Goal: Transaction & Acquisition: Purchase product/service

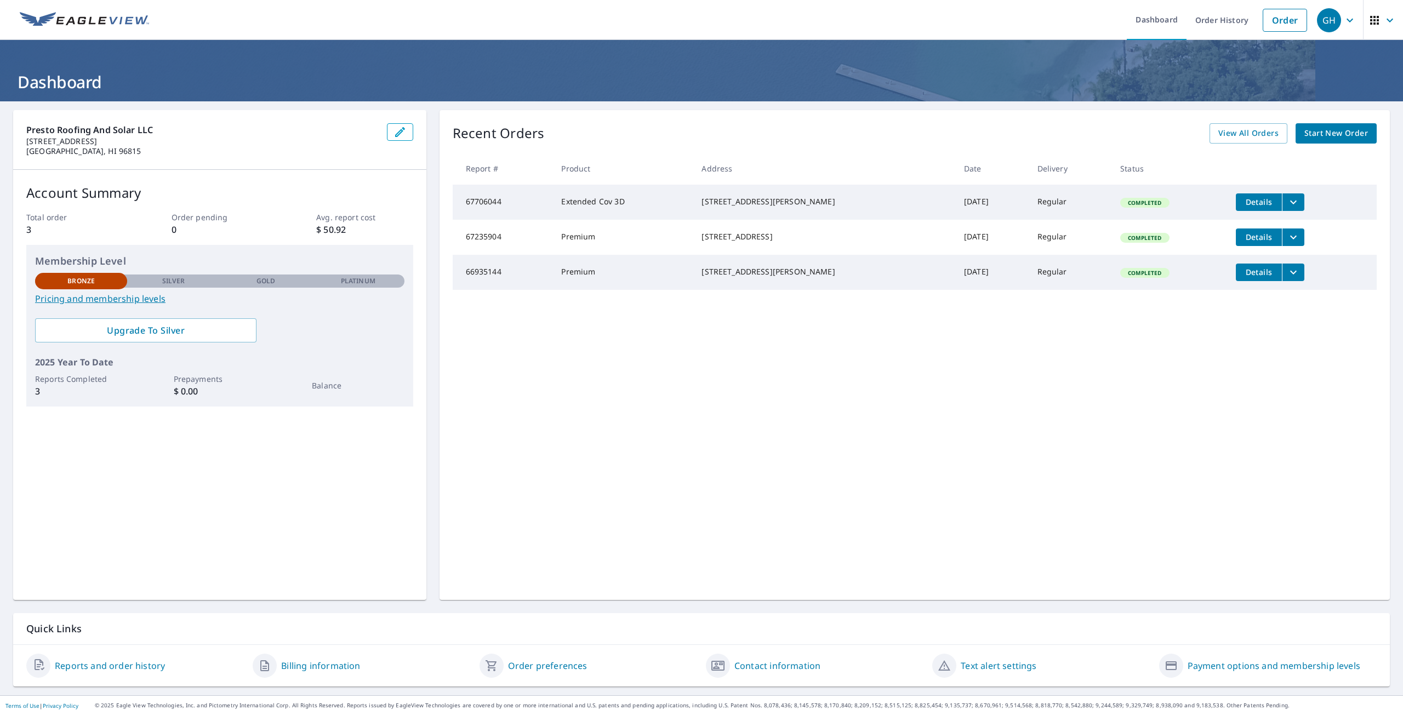
click at [1332, 138] on span "Start New Order" at bounding box center [1336, 134] width 64 height 14
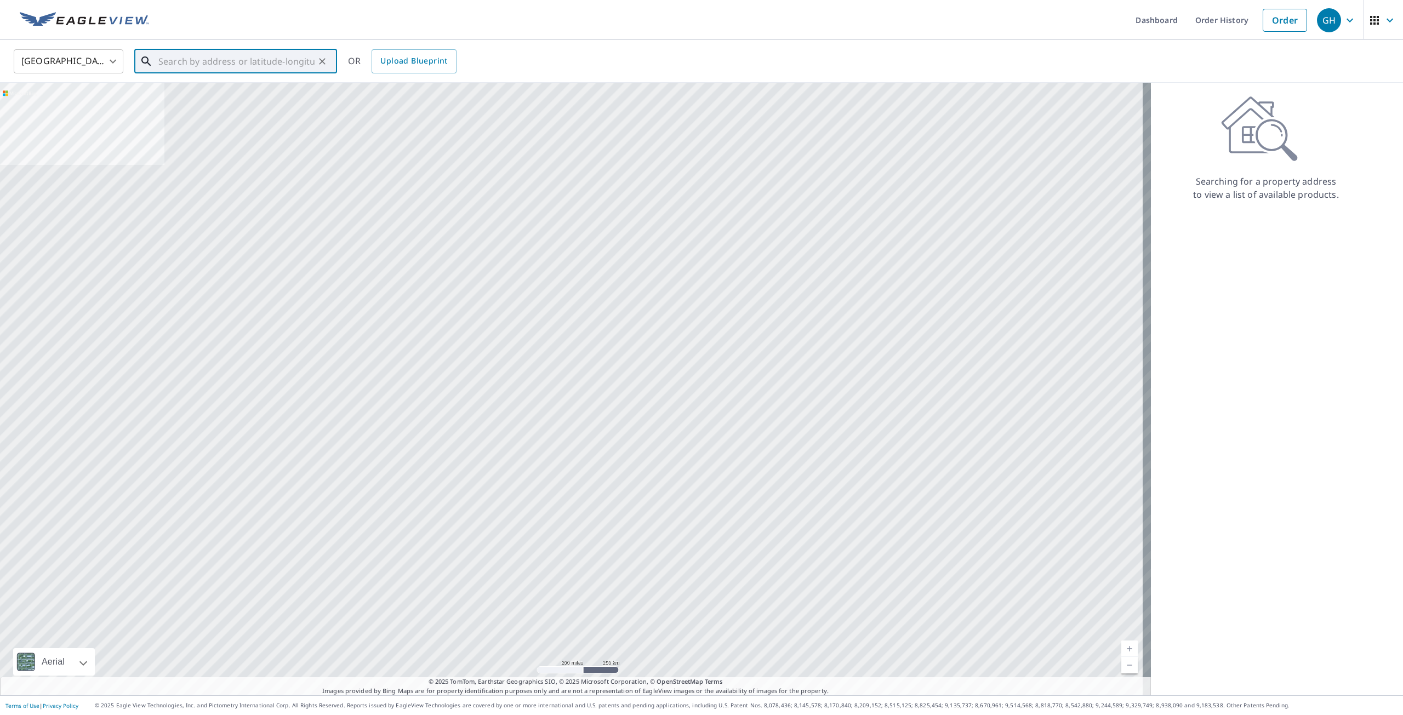
click at [164, 61] on input "text" at bounding box center [236, 61] width 156 height 31
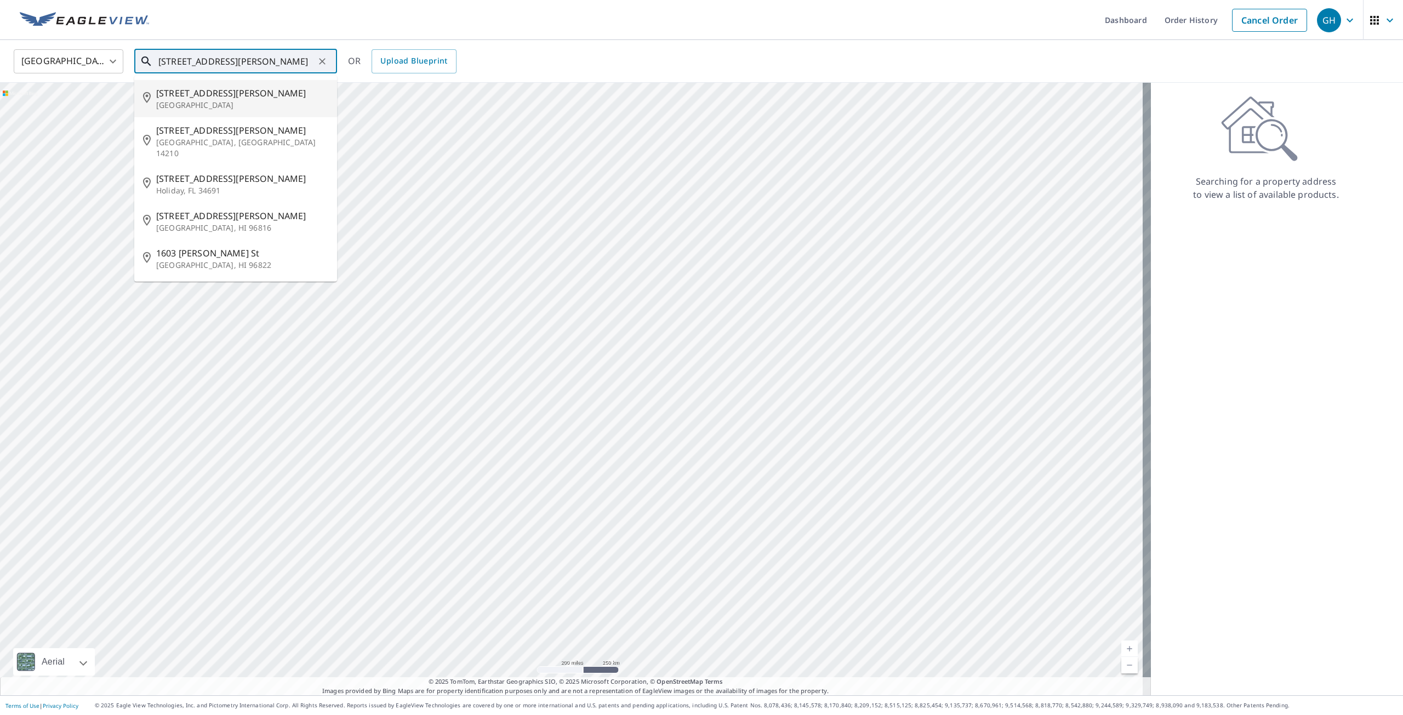
click at [211, 102] on p "[GEOGRAPHIC_DATA]" at bounding box center [242, 105] width 172 height 11
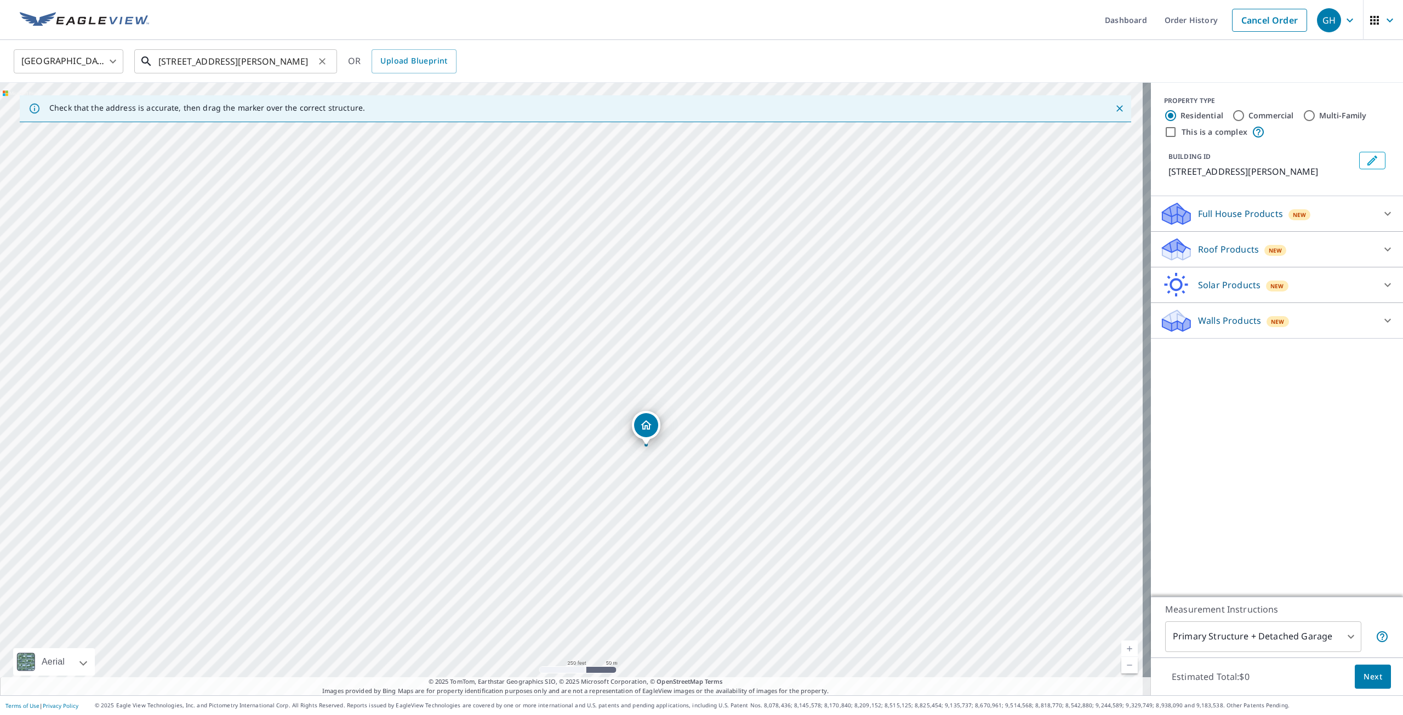
click at [228, 67] on input "[STREET_ADDRESS][PERSON_NAME]" at bounding box center [236, 61] width 156 height 31
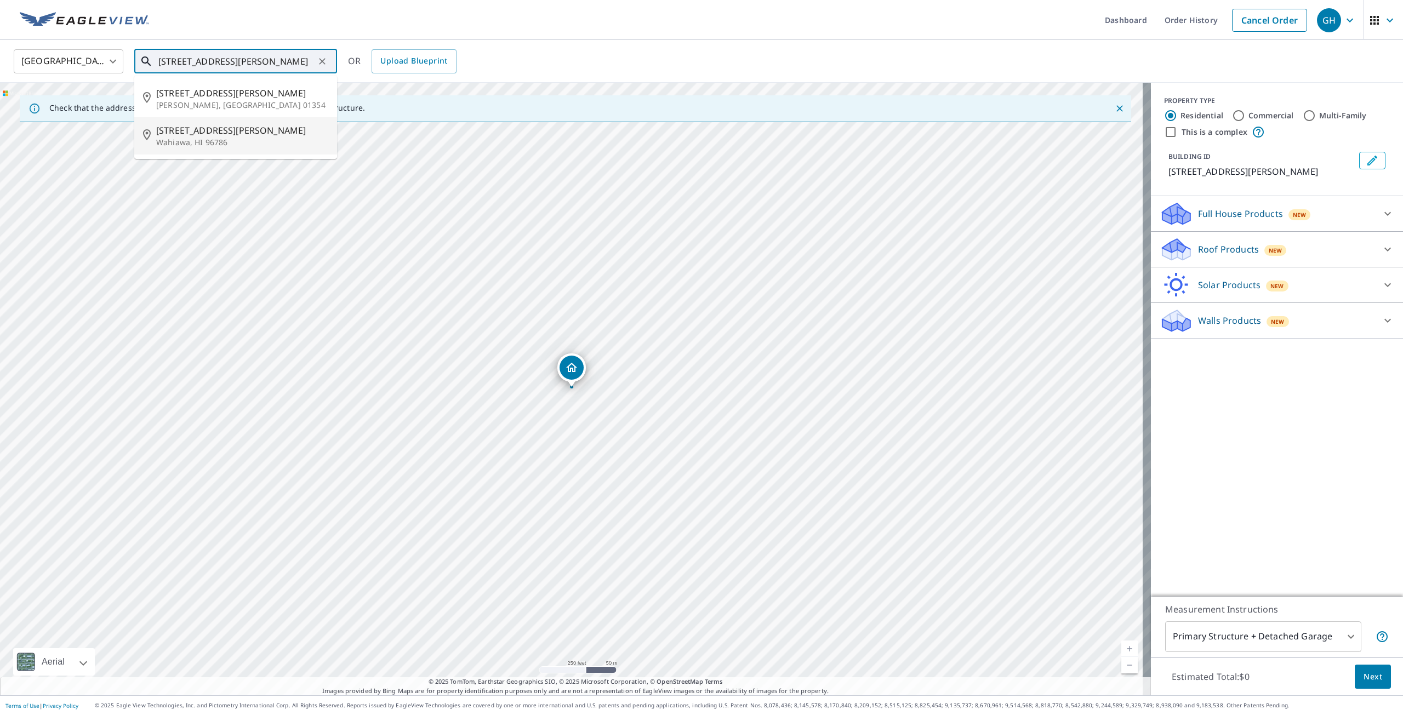
click at [224, 134] on span "[STREET_ADDRESS][PERSON_NAME]" at bounding box center [242, 130] width 172 height 13
type input "[STREET_ADDRESS][PERSON_NAME]"
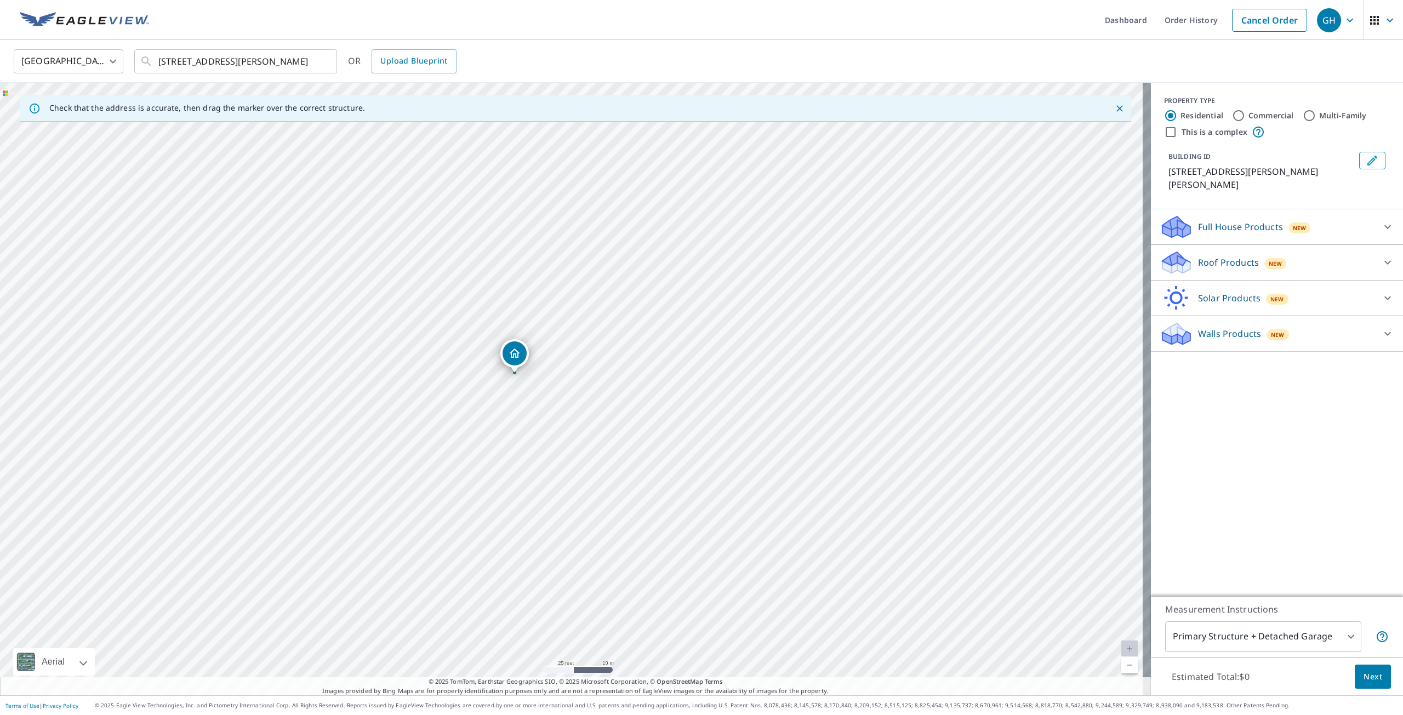
click at [1363, 673] on span "Next" at bounding box center [1372, 677] width 19 height 14
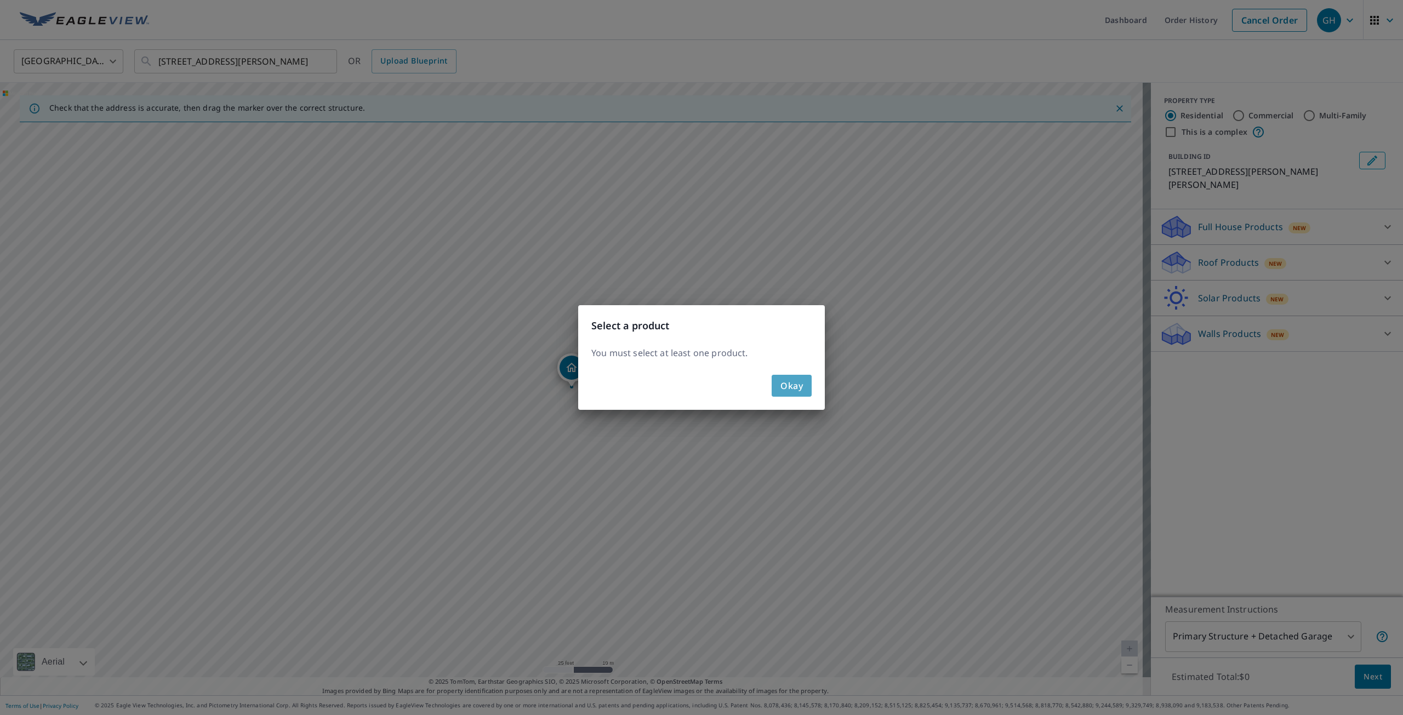
click at [798, 386] on span "Okay" at bounding box center [791, 385] width 22 height 15
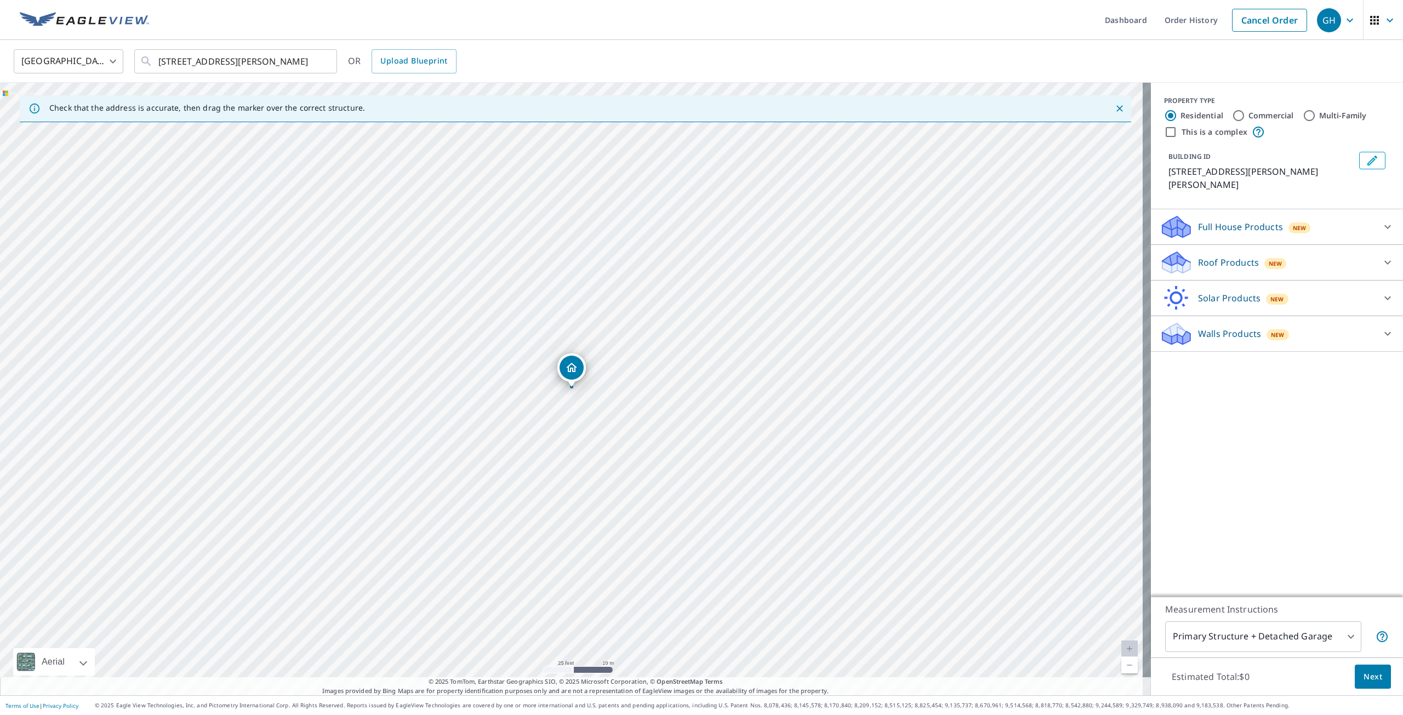
click at [1343, 250] on div "Roof Products New" at bounding box center [1266, 263] width 215 height 26
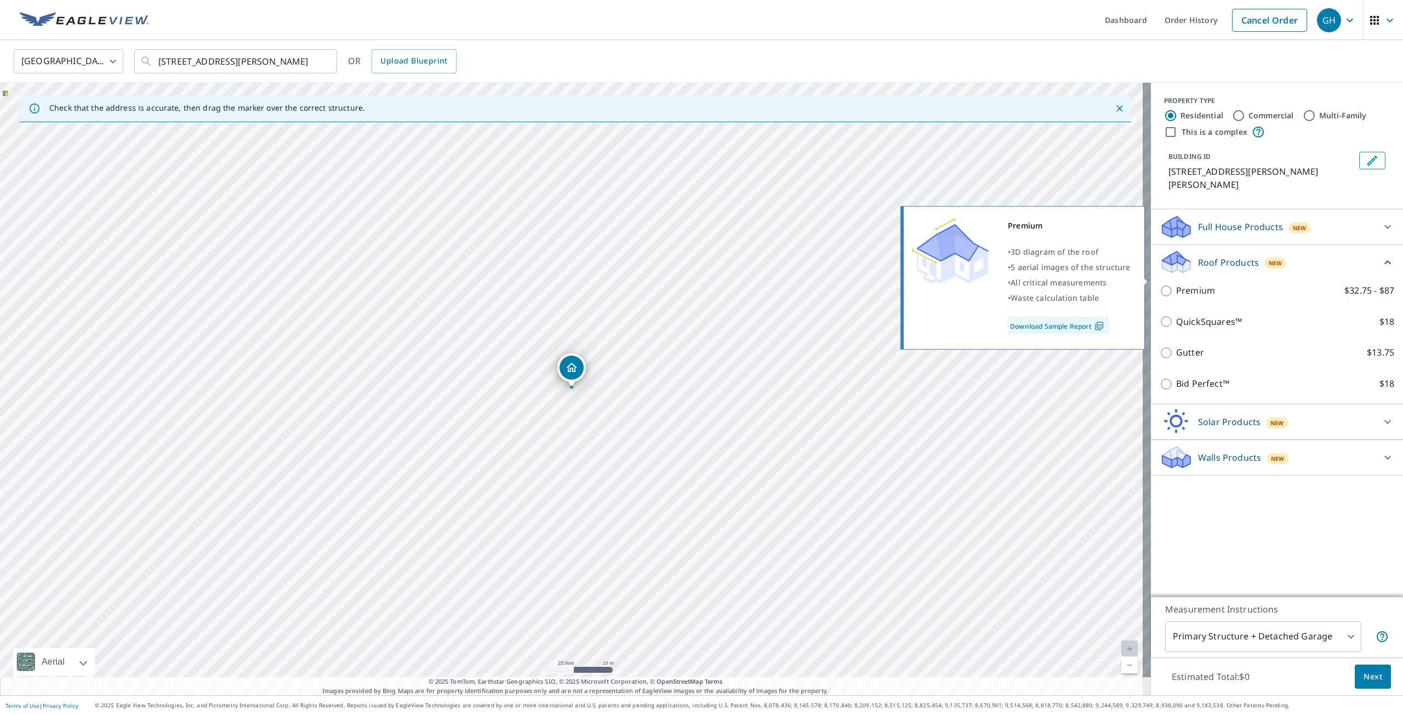
click at [1159, 284] on input "Premium $32.75 - $87" at bounding box center [1167, 290] width 16 height 13
checkbox input "true"
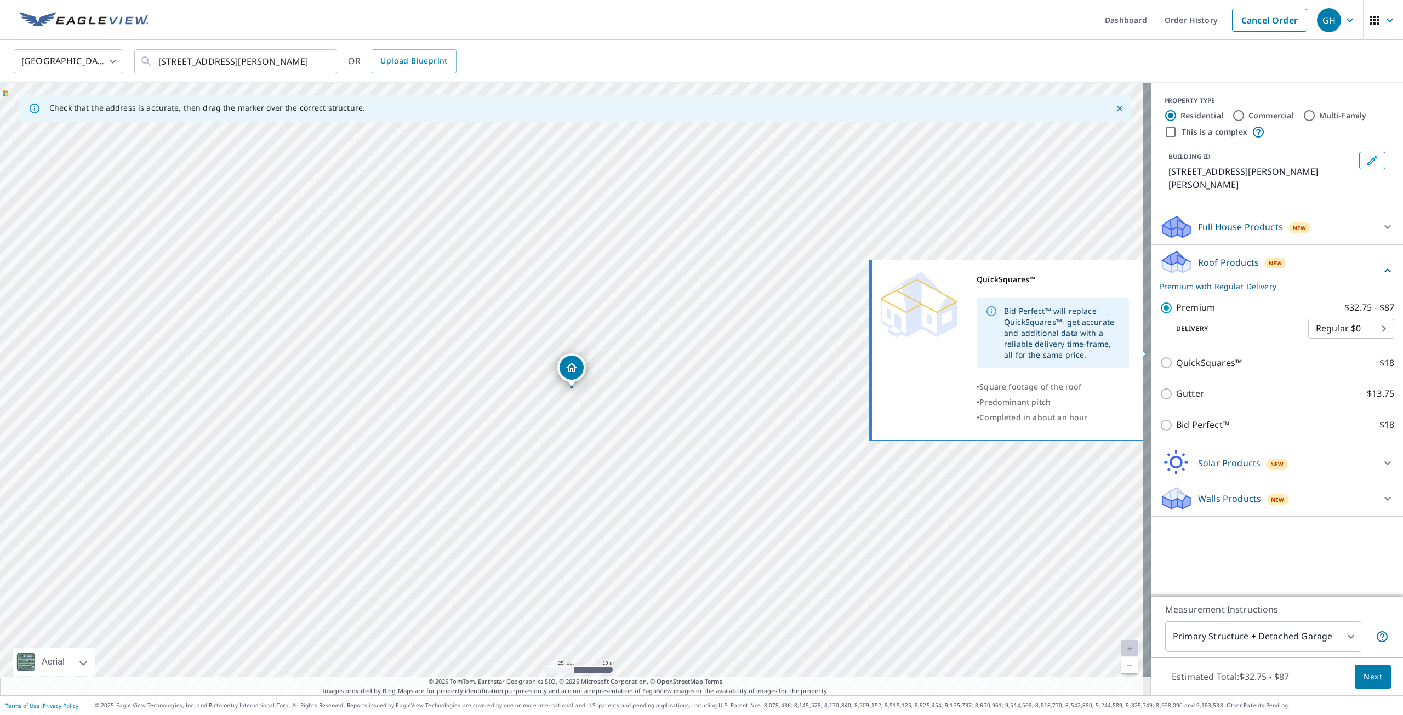
click at [1160, 356] on input "QuickSquares™ $18" at bounding box center [1167, 362] width 16 height 13
checkbox input "true"
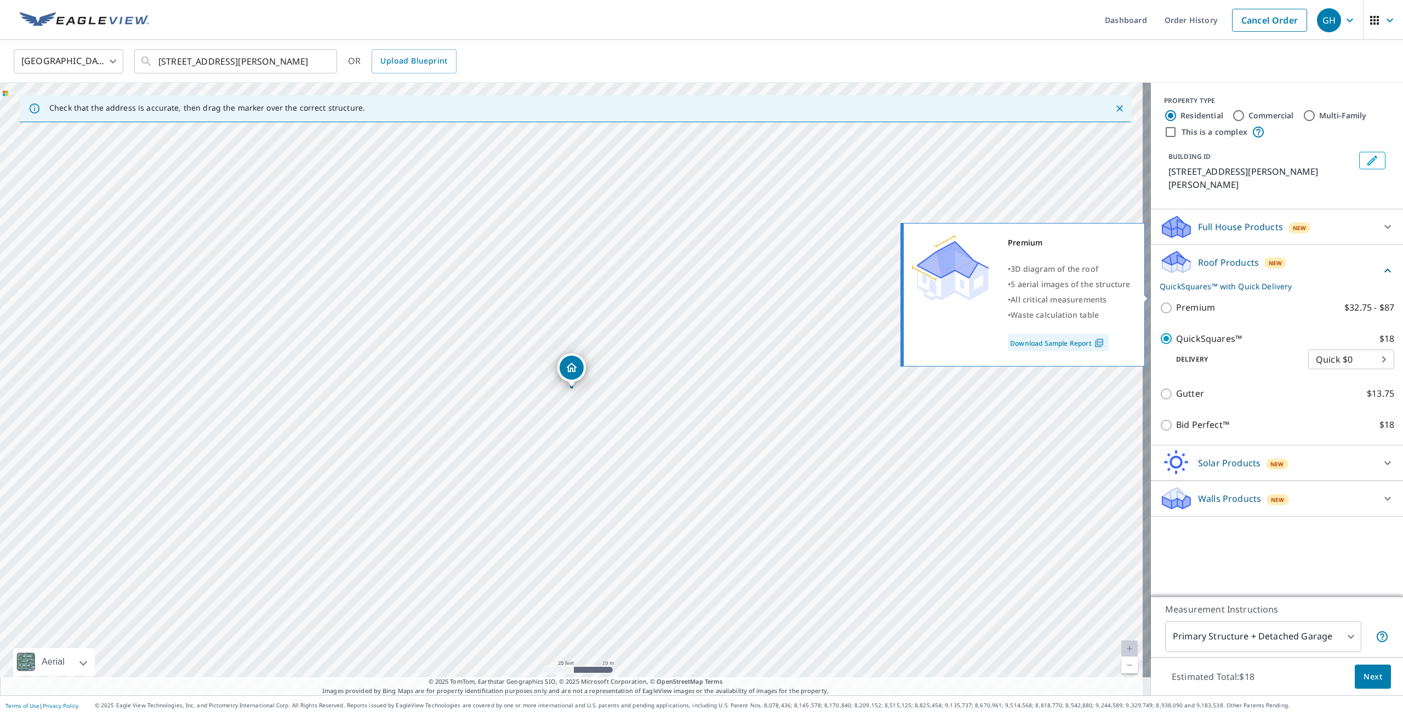
click at [1159, 301] on input "Premium $32.75 - $87" at bounding box center [1167, 307] width 16 height 13
checkbox input "true"
checkbox input "false"
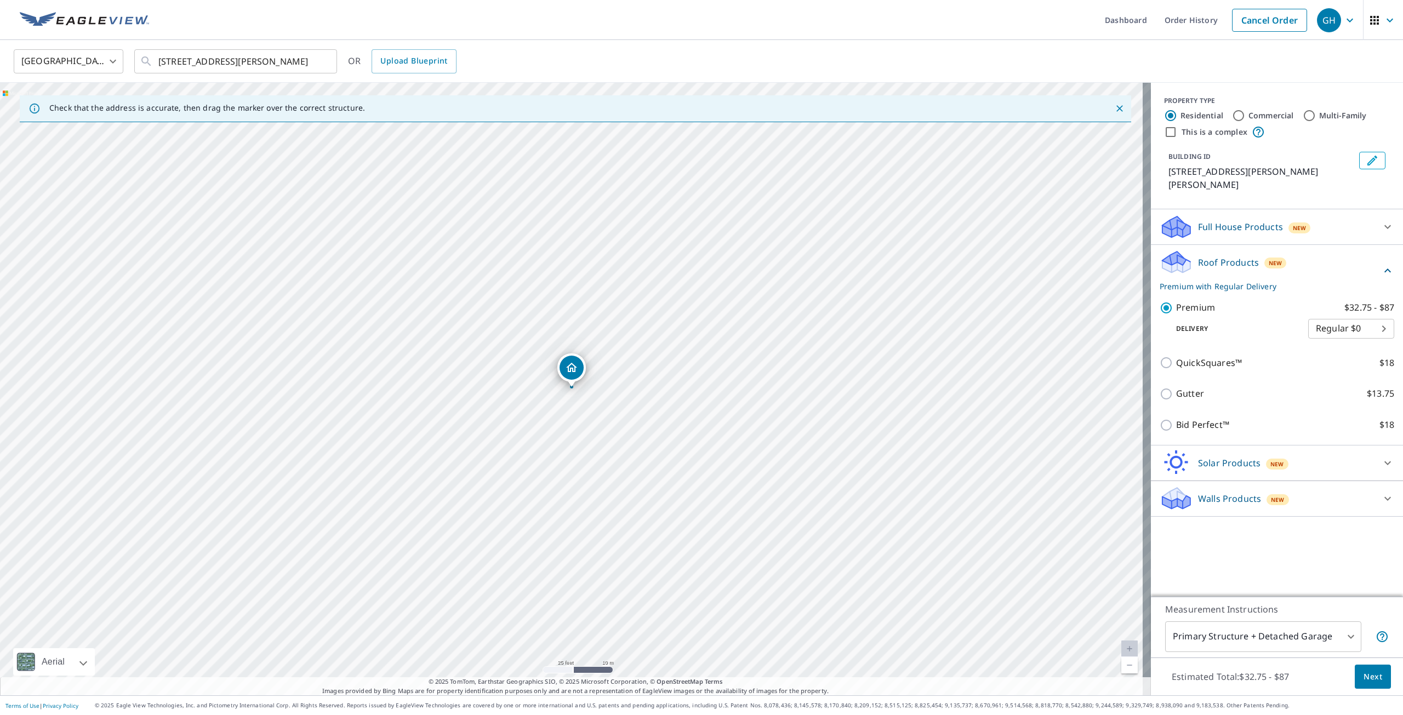
click at [1363, 678] on span "Next" at bounding box center [1372, 677] width 19 height 14
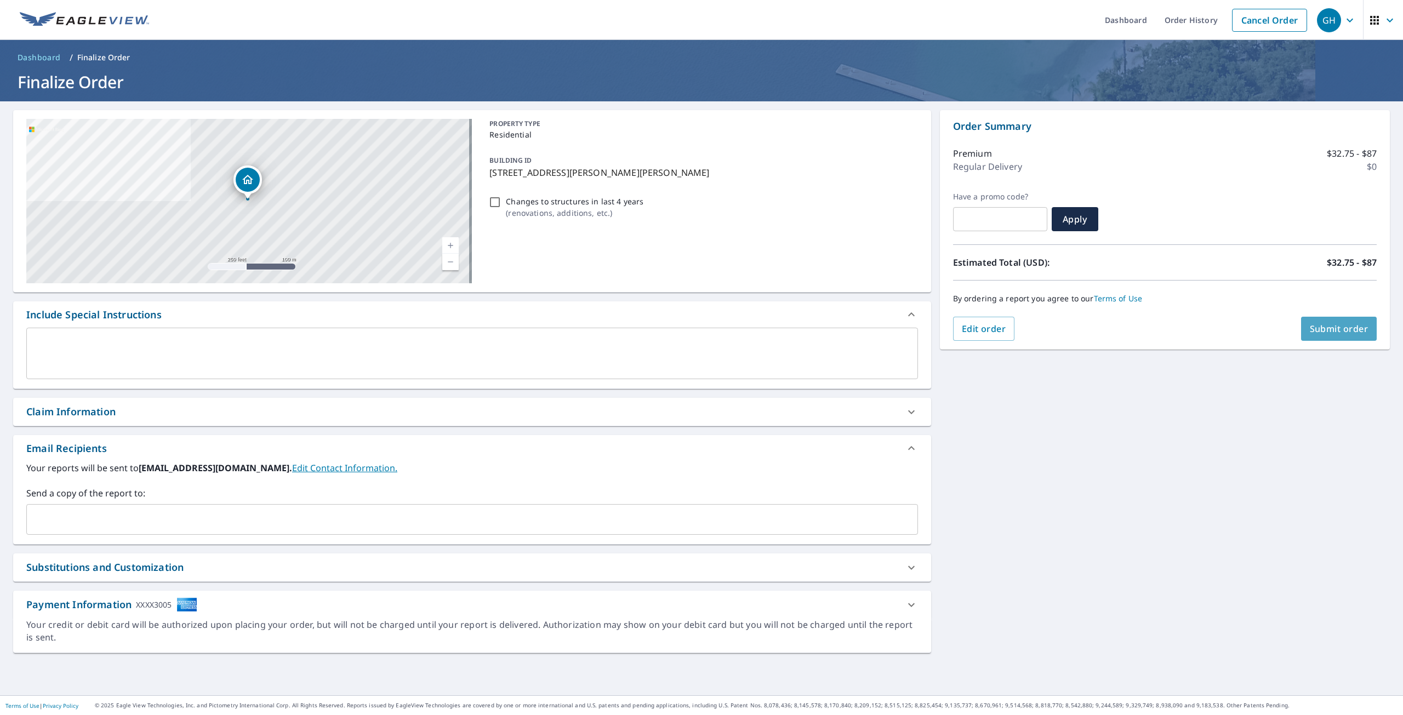
click at [1336, 325] on span "Submit order" at bounding box center [1338, 329] width 59 height 12
